Goal: Task Accomplishment & Management: Manage account settings

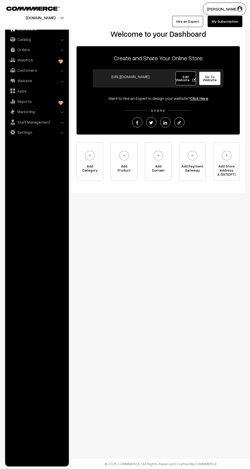
click at [32, 47] on link "Orders" at bounding box center [36, 49] width 61 height 9
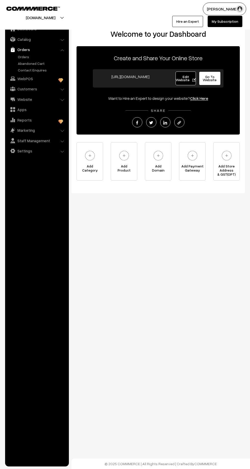
click at [35, 55] on link "Orders" at bounding box center [42, 56] width 51 height 5
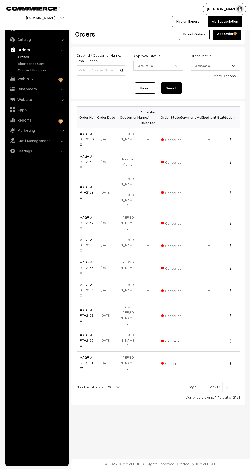
click at [30, 63] on link "Abandoned Cart" at bounding box center [42, 63] width 51 height 5
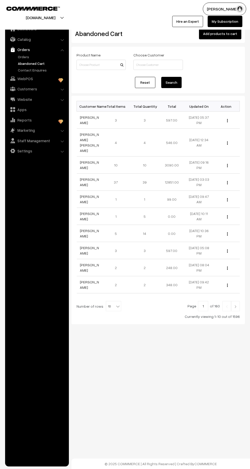
click at [34, 58] on link "Orders" at bounding box center [42, 56] width 51 height 5
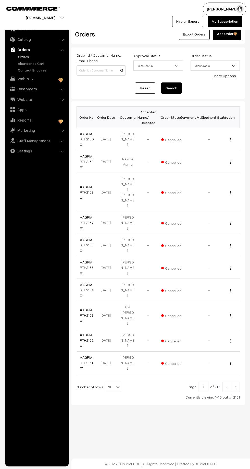
click at [110, 382] on span "10" at bounding box center [113, 387] width 15 height 10
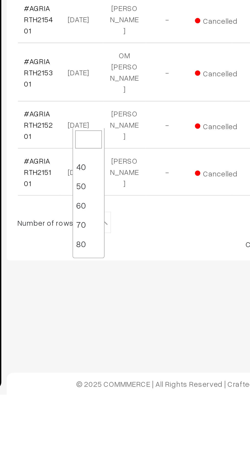
scroll to position [41, 0]
select select "100"
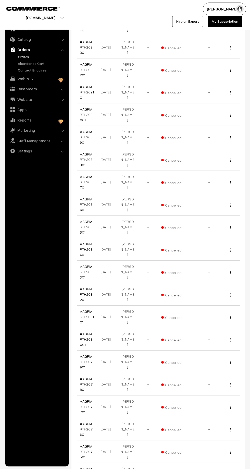
scroll to position [1690, 0]
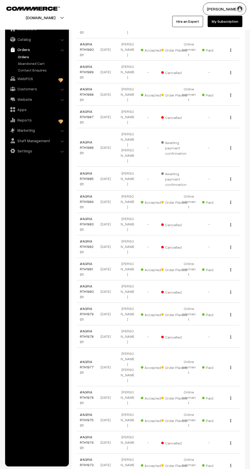
scroll to position [1744, 0]
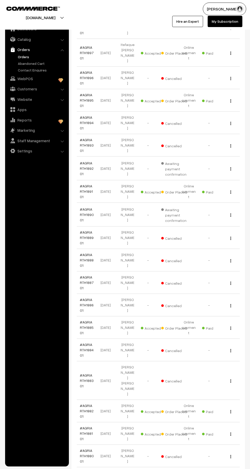
scroll to position [1652, 0]
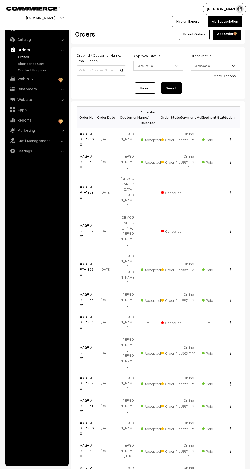
scroll to position [1654, 0]
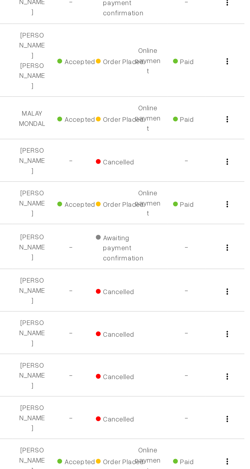
scroll to position [1598, 0]
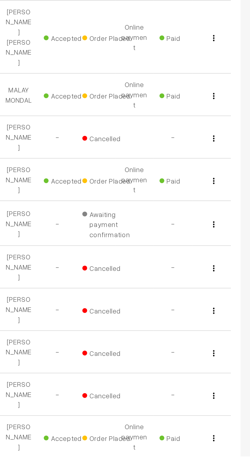
scroll to position [1616, 0]
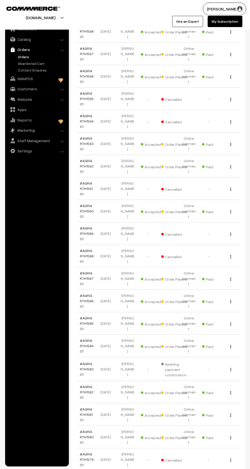
scroll to position [1671, 0]
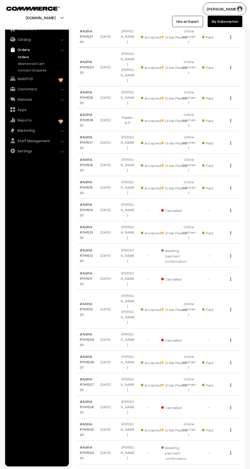
scroll to position [1716, 0]
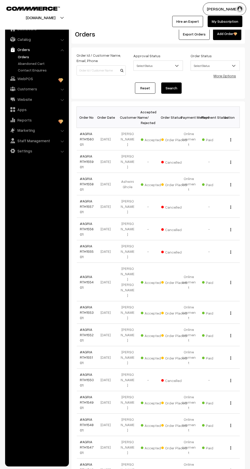
scroll to position [1716, 0]
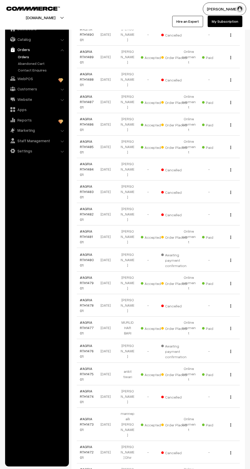
click at [100, 363] on td "08-08-2024" at bounding box center [107, 374] width 20 height 22
click at [88, 389] on link "#AGRIARTH147401" at bounding box center [87, 396] width 14 height 15
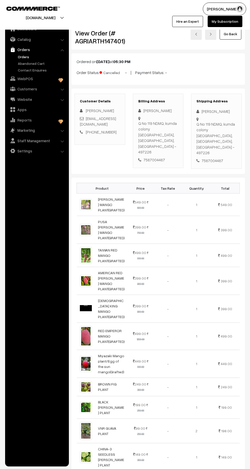
scroll to position [1, 0]
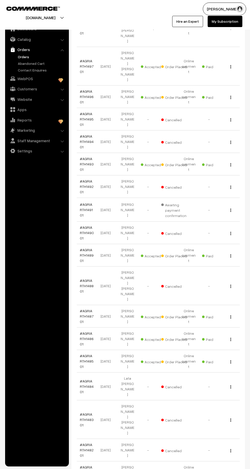
scroll to position [1716, 0]
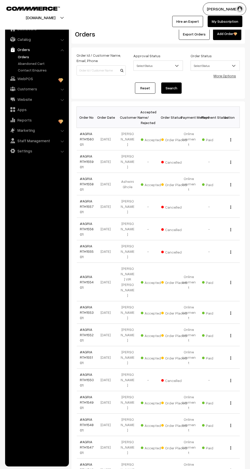
scroll to position [1716, 0]
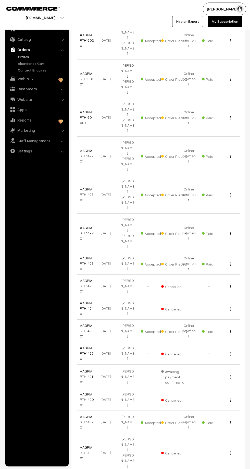
scroll to position [1535, 0]
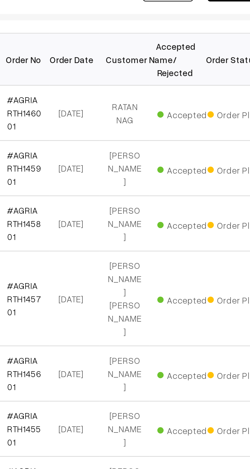
scroll to position [1, 0]
click at [85, 132] on link "#AGRIARTH146001" at bounding box center [87, 137] width 14 height 15
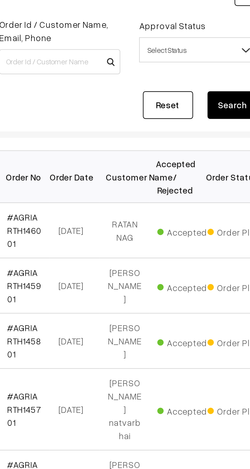
scroll to position [21, 0]
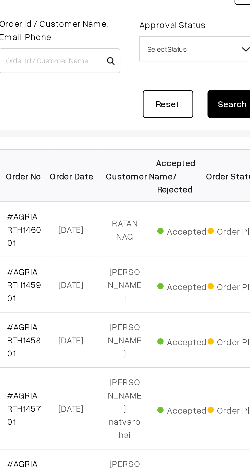
click at [87, 133] on link "#AGRIARTH145901" at bounding box center [87, 140] width 14 height 15
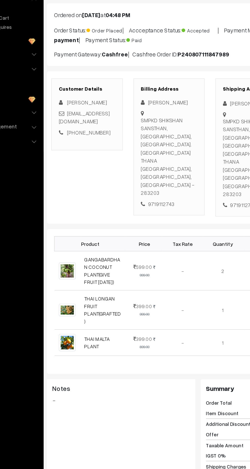
click at [155, 193] on div "9719112743" at bounding box center [158, 196] width 40 height 6
click at [138, 194] on icon at bounding box center [140, 196] width 5 height 4
copy div "9719112743"
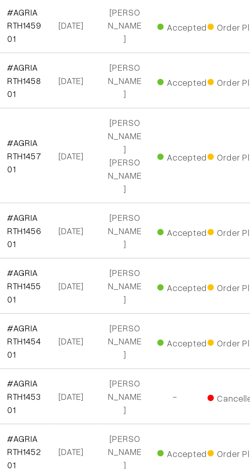
scroll to position [21, 0]
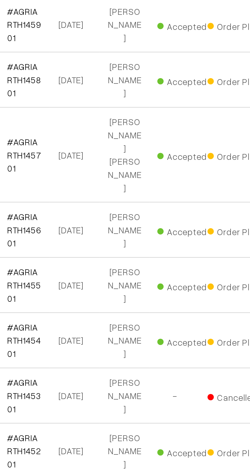
click at [85, 306] on link "#AGRIARTH145201" at bounding box center [87, 313] width 14 height 15
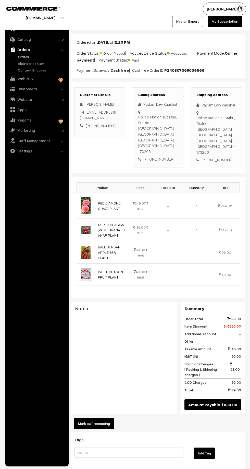
scroll to position [39, 0]
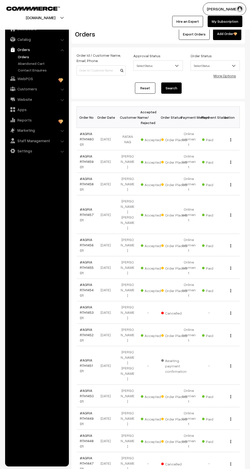
scroll to position [21, 0]
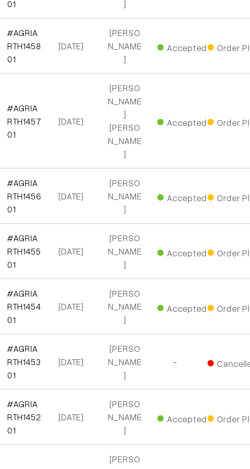
click at [86, 239] on link "#AGRIARTH145501" at bounding box center [87, 246] width 14 height 15
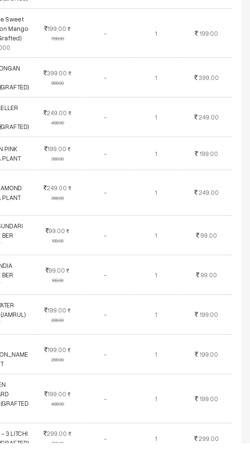
scroll to position [329, 0]
